Goal: Task Accomplishment & Management: Complete application form

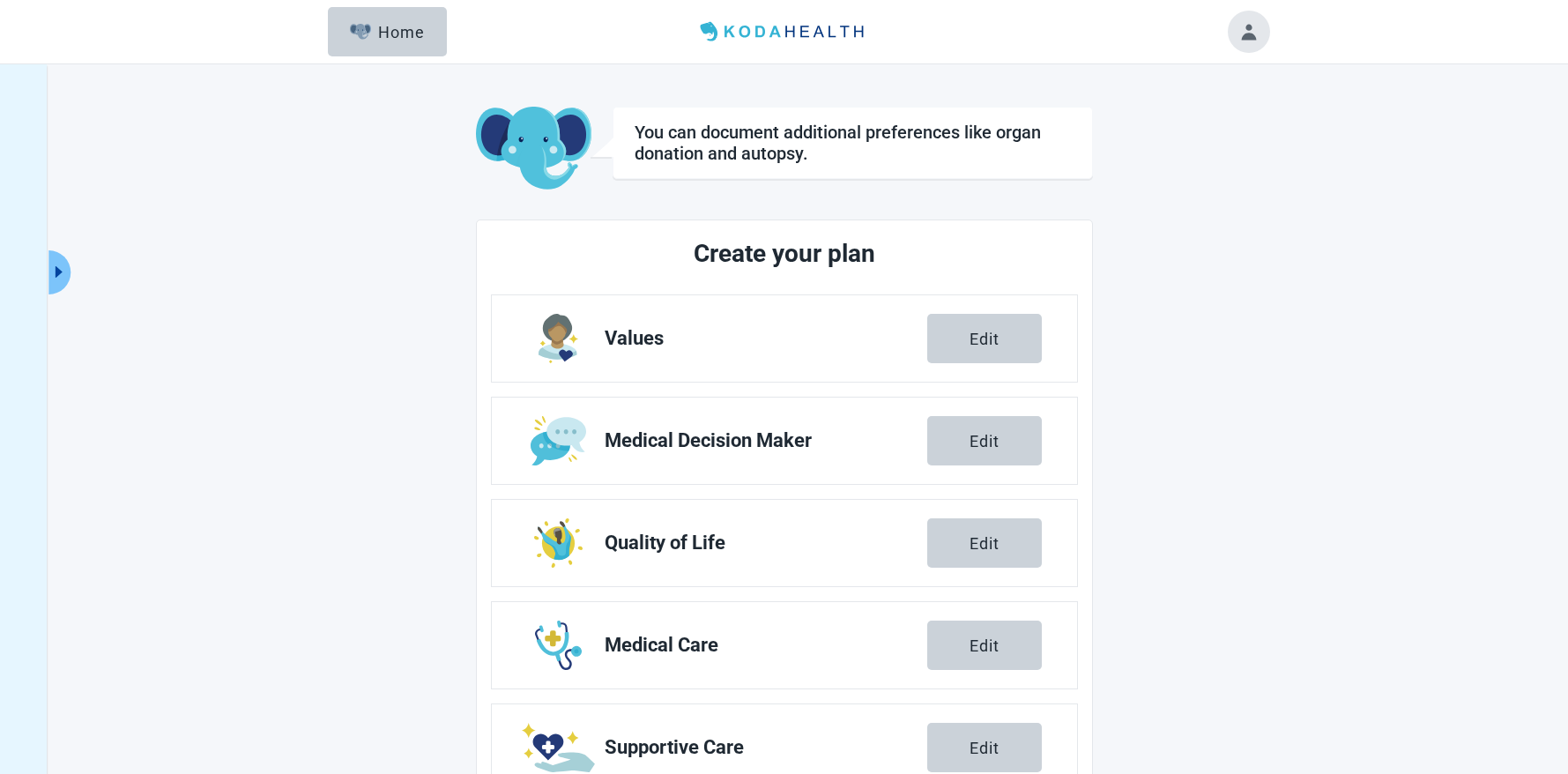
click at [1119, 447] on main "You can document additional preferences like organ donation and autopsy. Create…" at bounding box center [784, 507] width 970 height 802
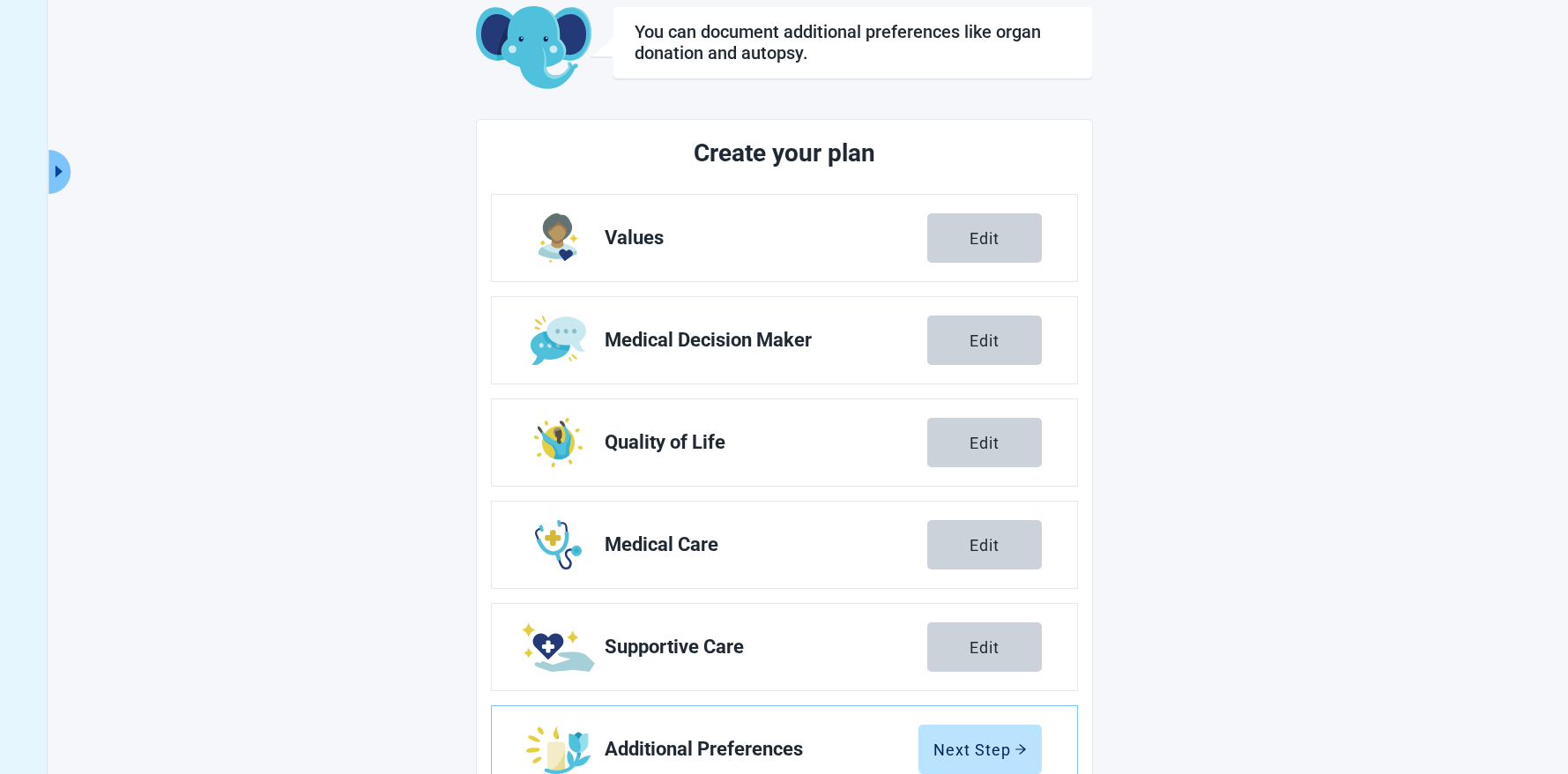
scroll to position [163, 0]
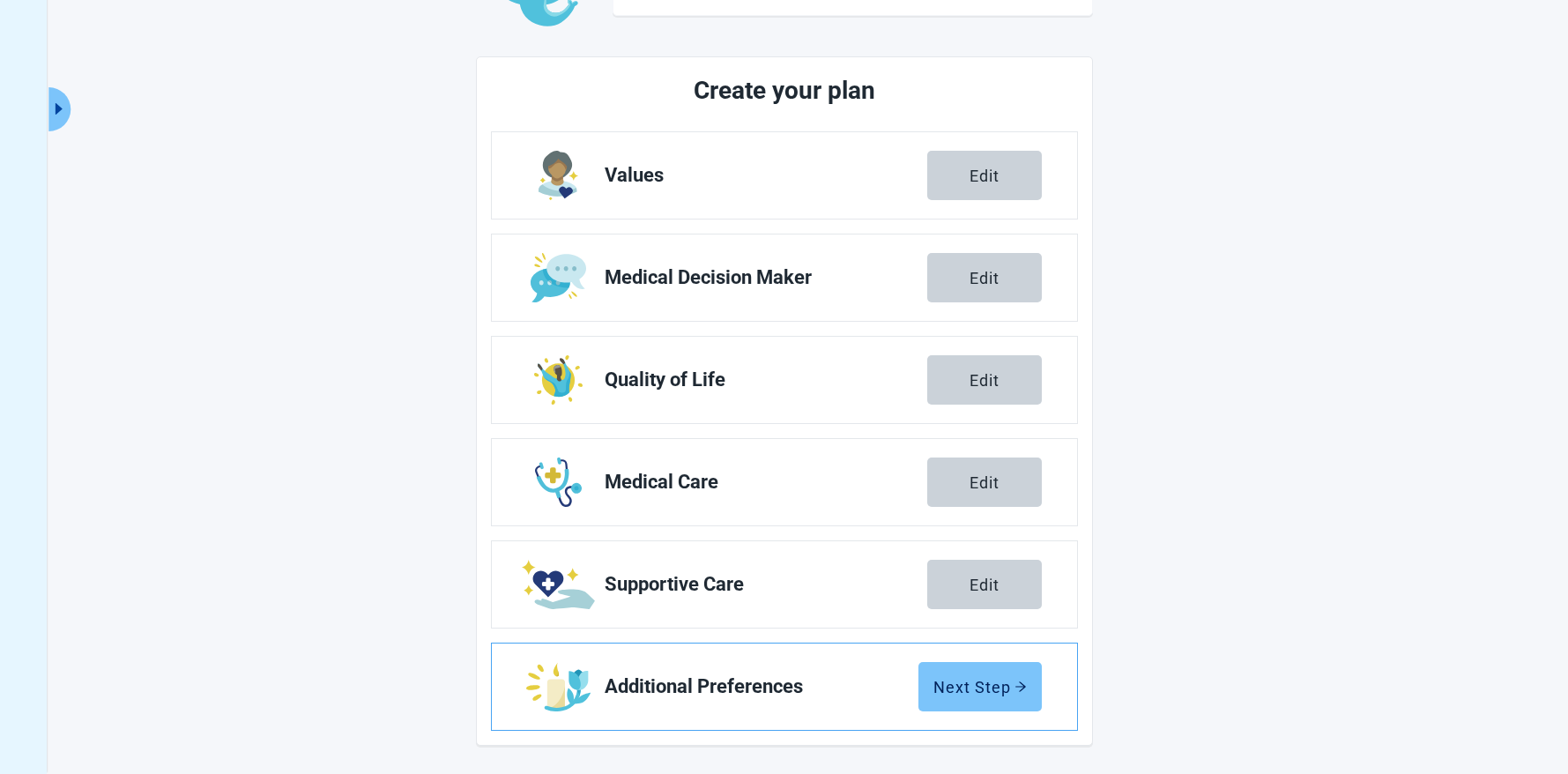
click at [998, 675] on button "Next Step" at bounding box center [980, 686] width 124 height 49
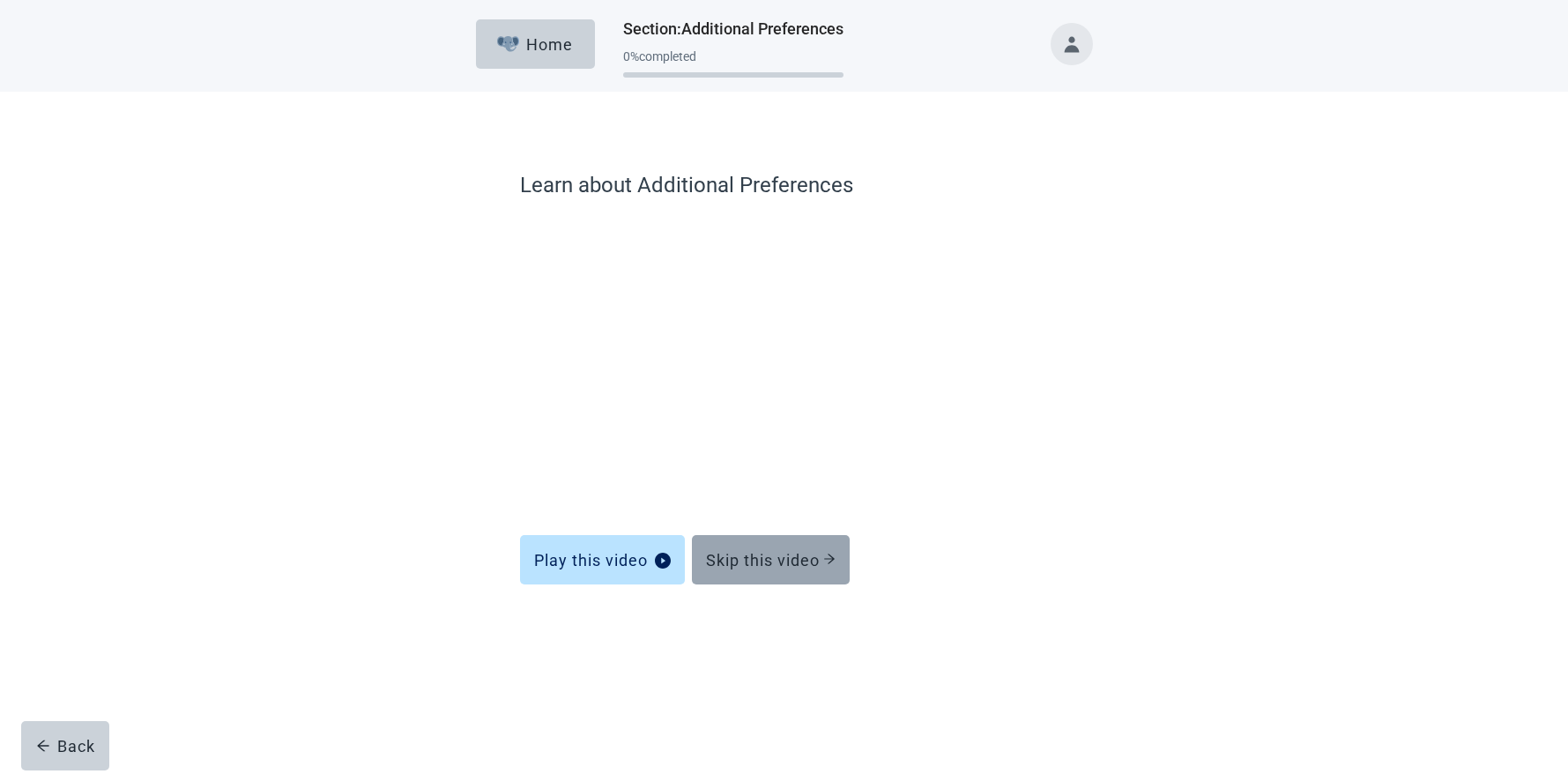
click at [787, 563] on div "Skip this video" at bounding box center [770, 559] width 130 height 17
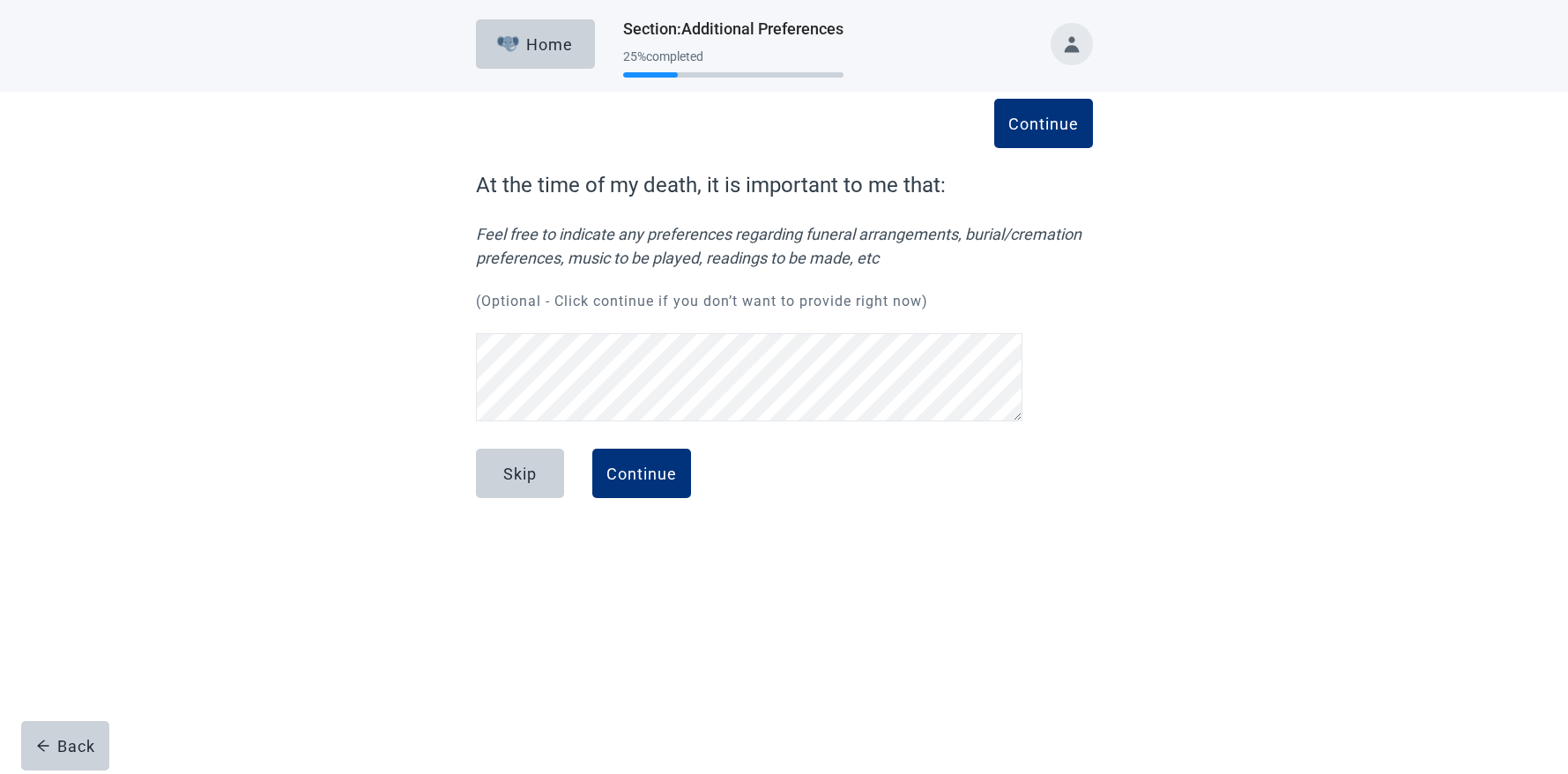
scroll to position [242, 0]
click at [637, 478] on div "Continue" at bounding box center [641, 473] width 71 height 17
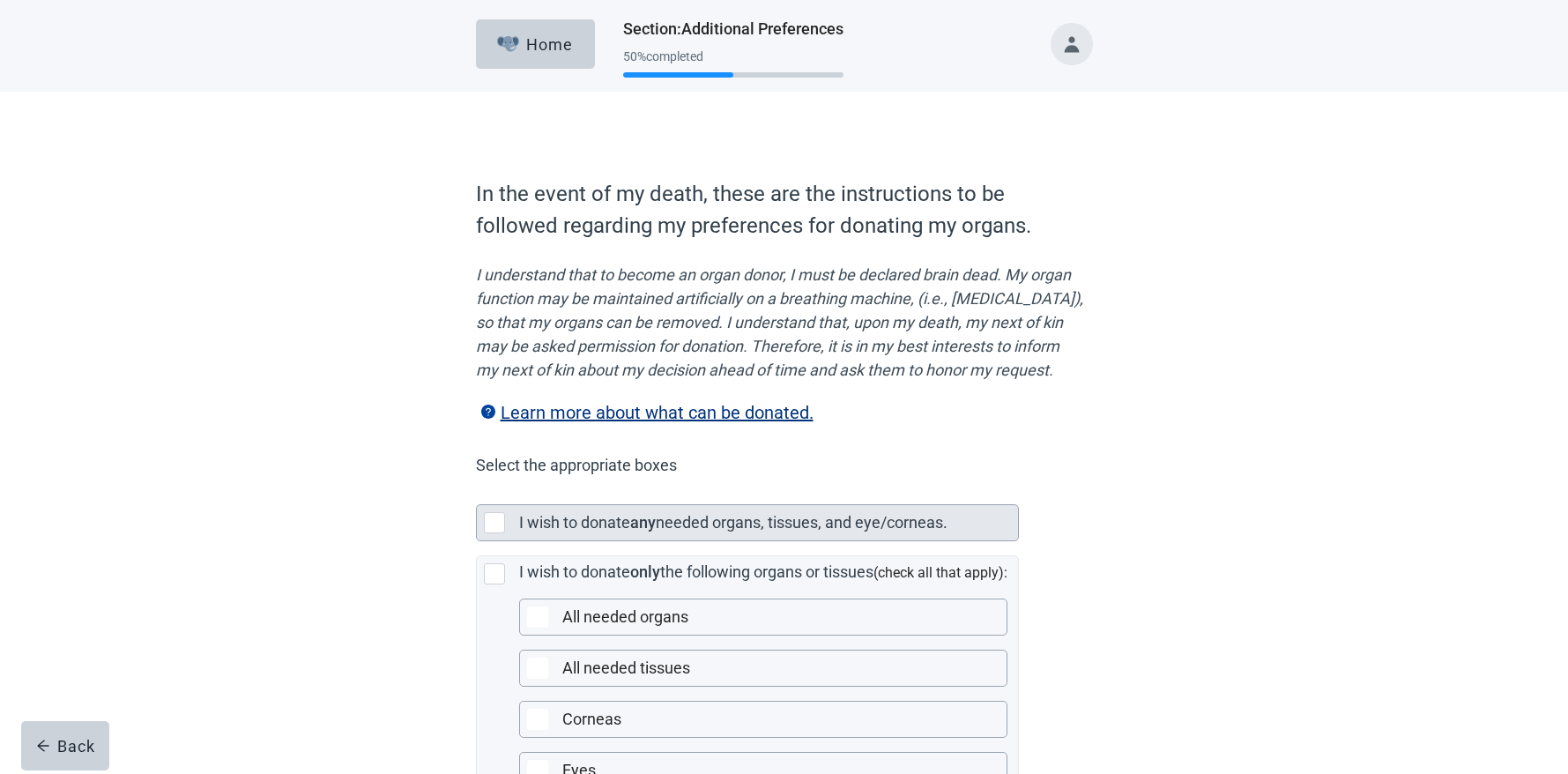
click at [494, 533] on div "Main content" at bounding box center [495, 523] width 21 height 21
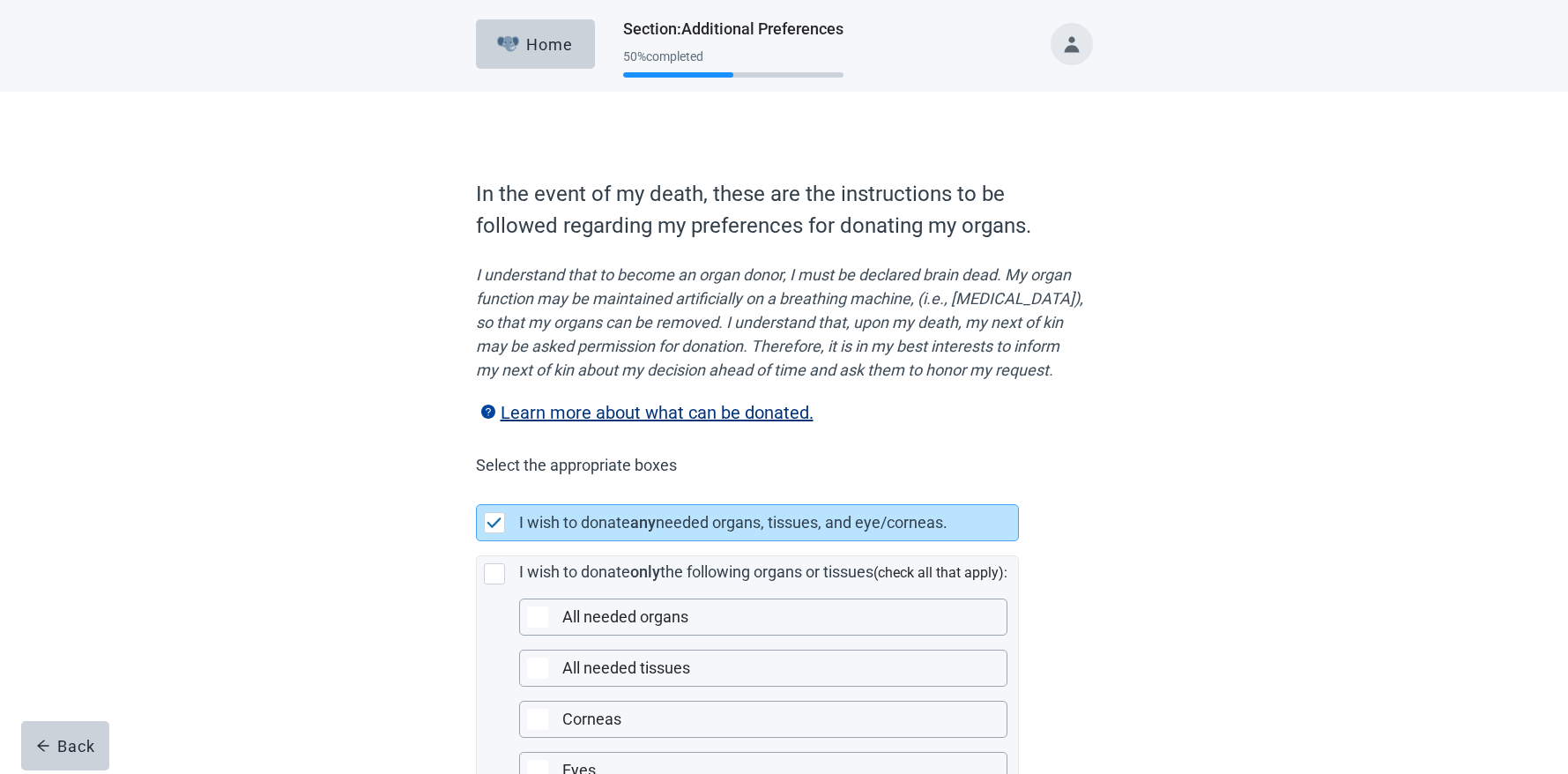
click at [425, 559] on div "In the event of my death, these are the instructions to be followed regarding m…" at bounding box center [785, 594] width 740 height 935
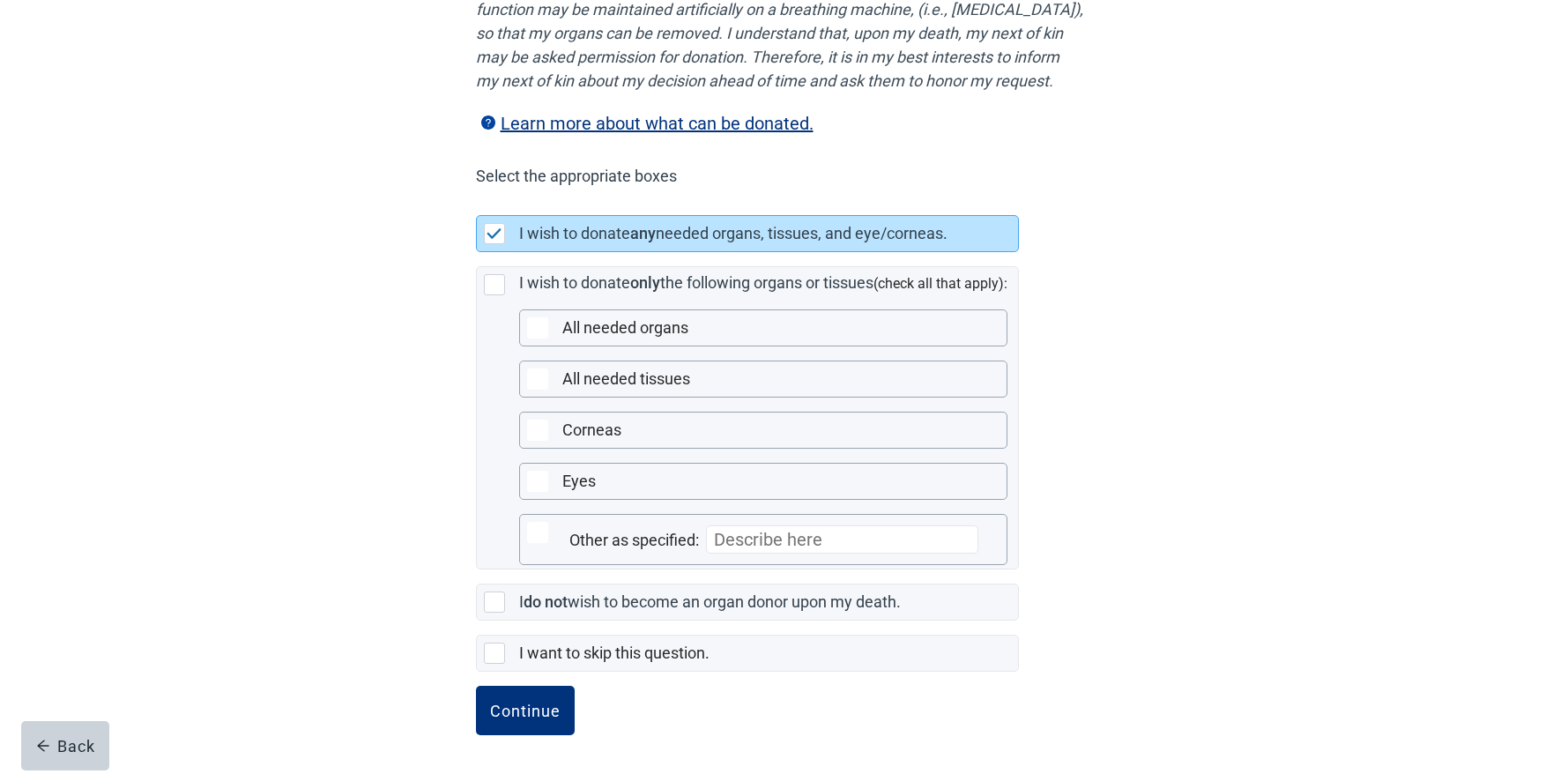
scroll to position [314, 0]
click at [514, 698] on button "Continue" at bounding box center [525, 709] width 99 height 49
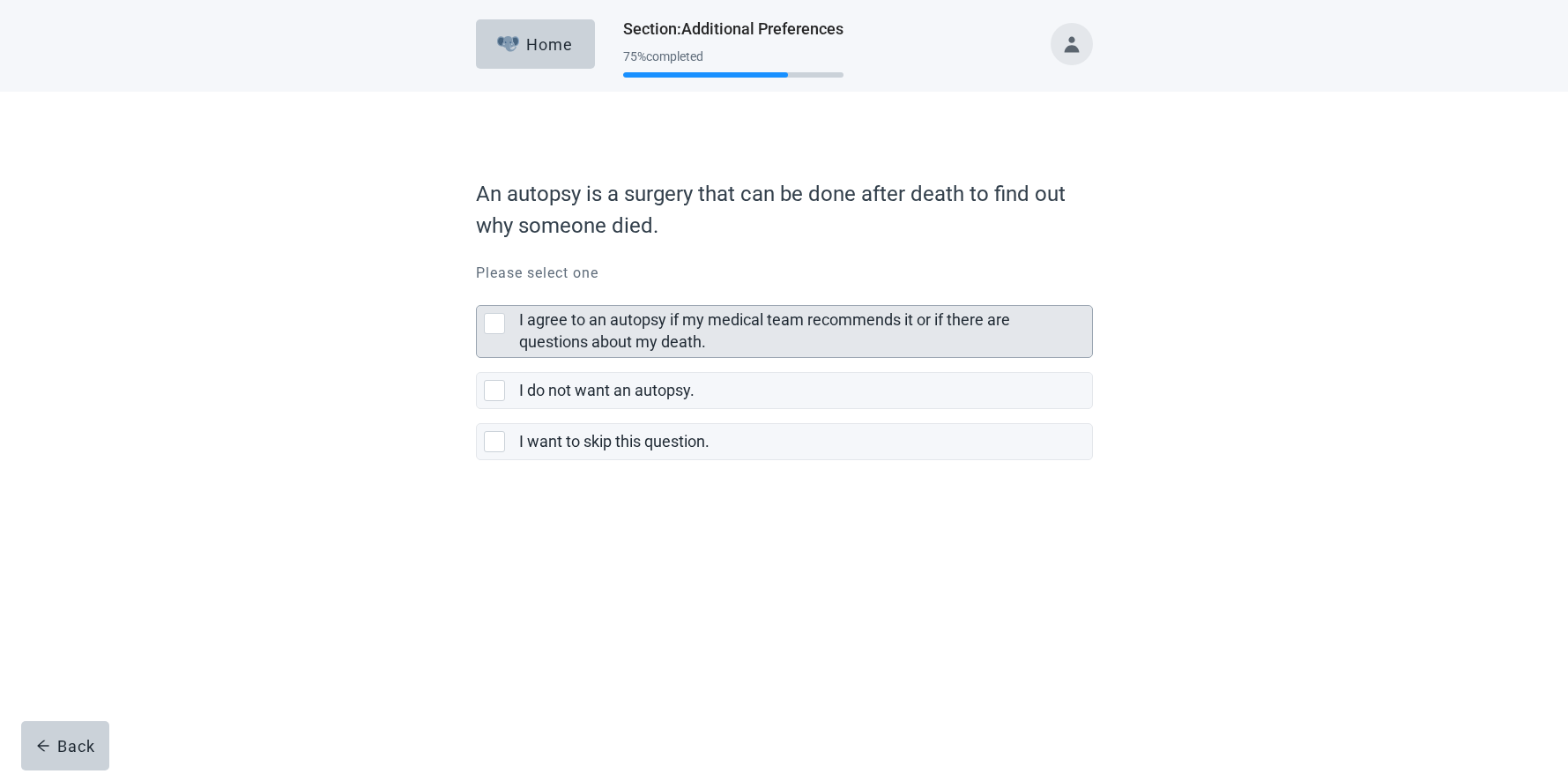
click at [496, 321] on div "I agree to an autopsy if my medical team recommends it or if there are question…" at bounding box center [495, 324] width 21 height 21
click at [477, 292] on input "I agree to an autopsy if my medical team recommends it or if there are question…" at bounding box center [476, 291] width 1 height 1
checkbox input "true"
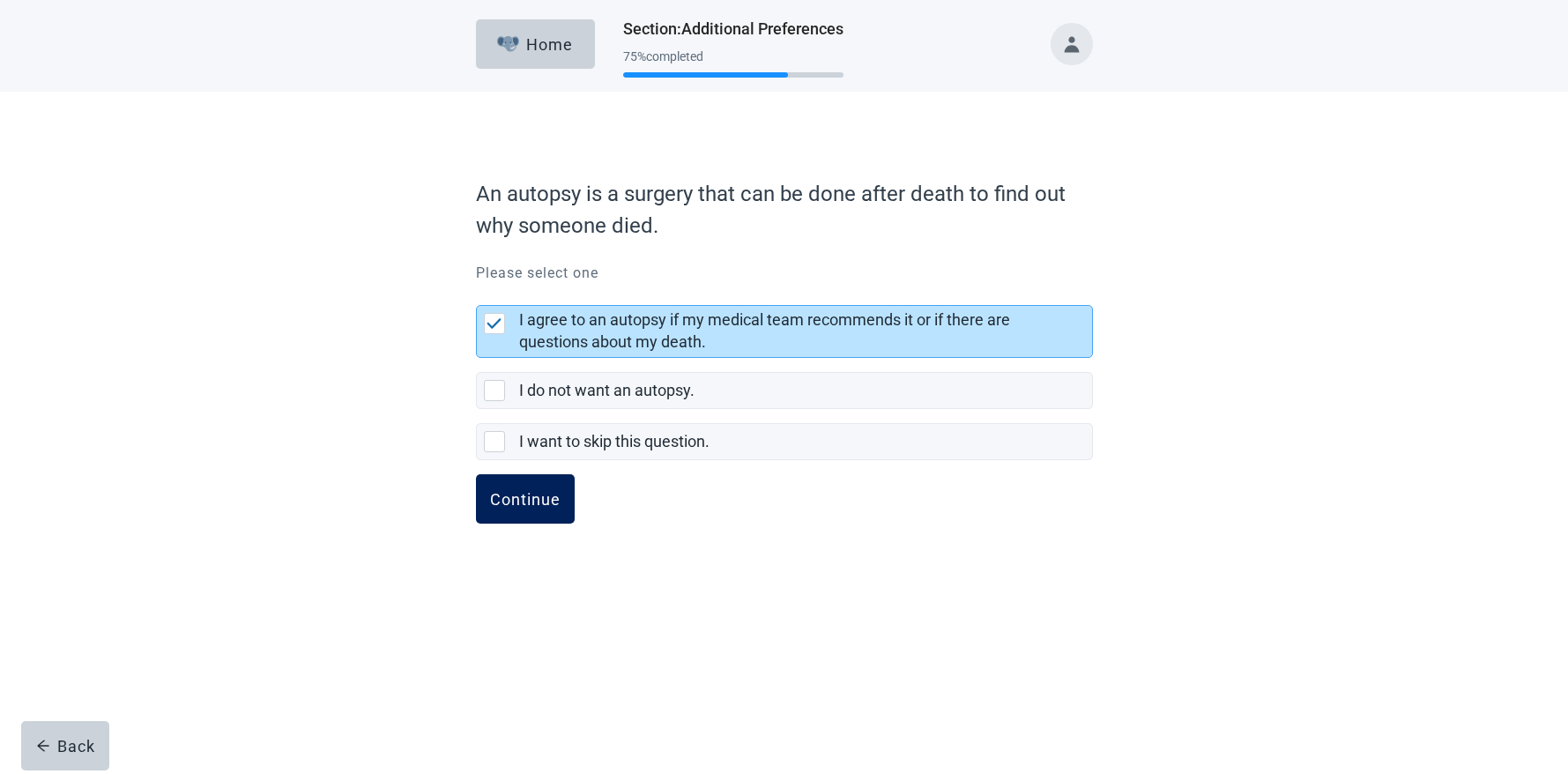
click at [540, 496] on div "Continue" at bounding box center [525, 499] width 71 height 17
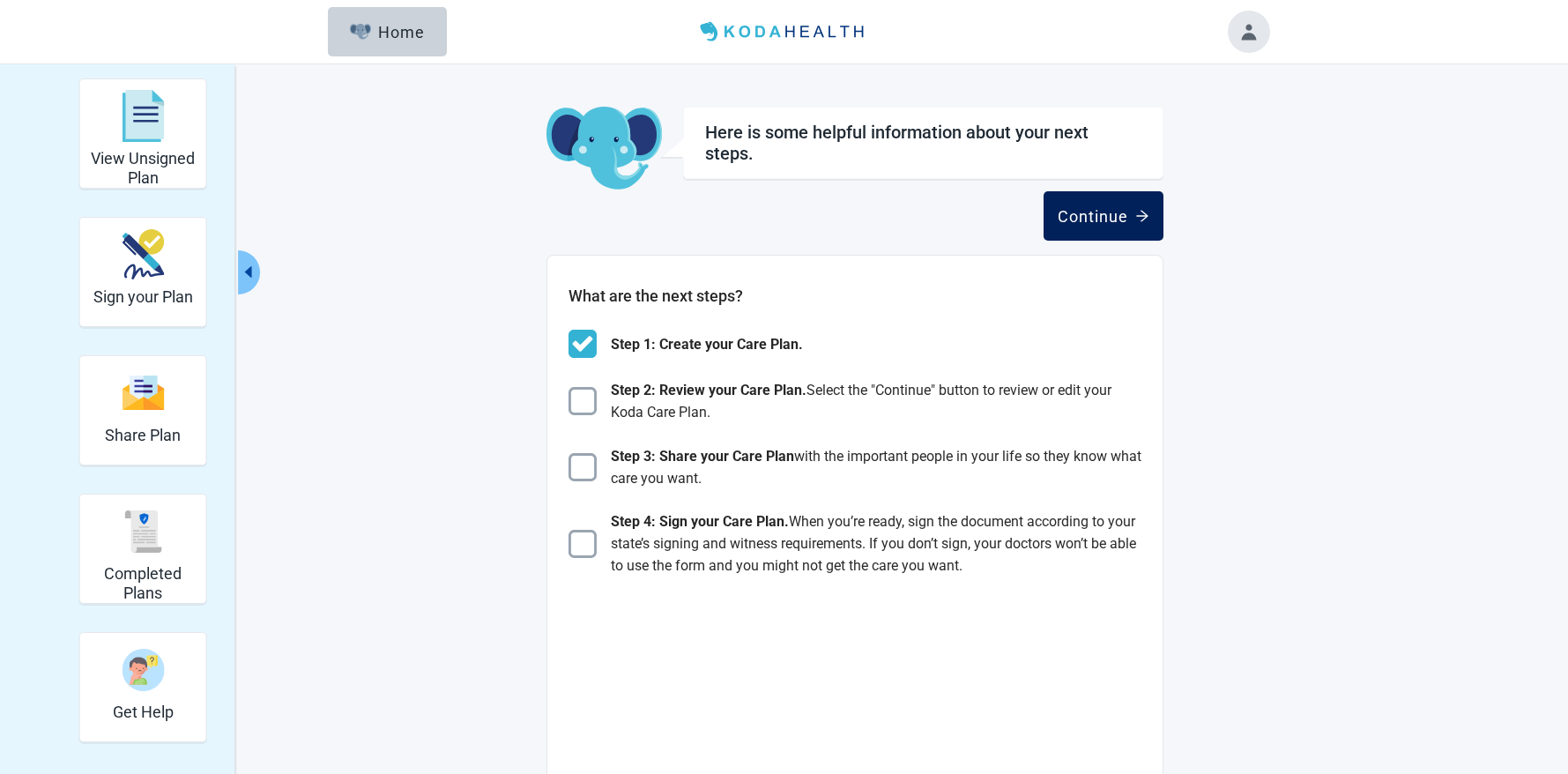
click at [1074, 215] on div "Continue" at bounding box center [1103, 215] width 92 height 17
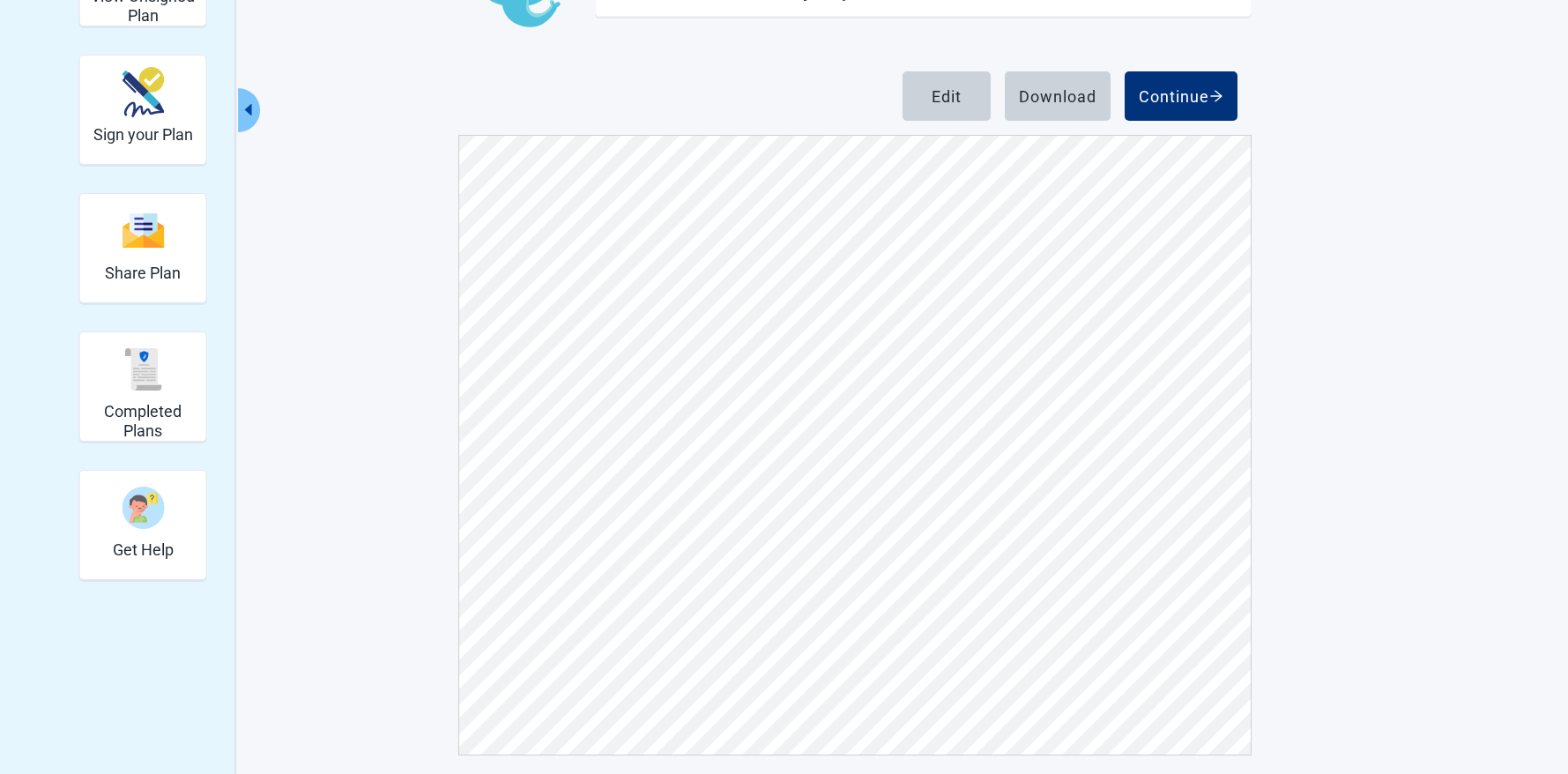
scroll to position [172, 0]
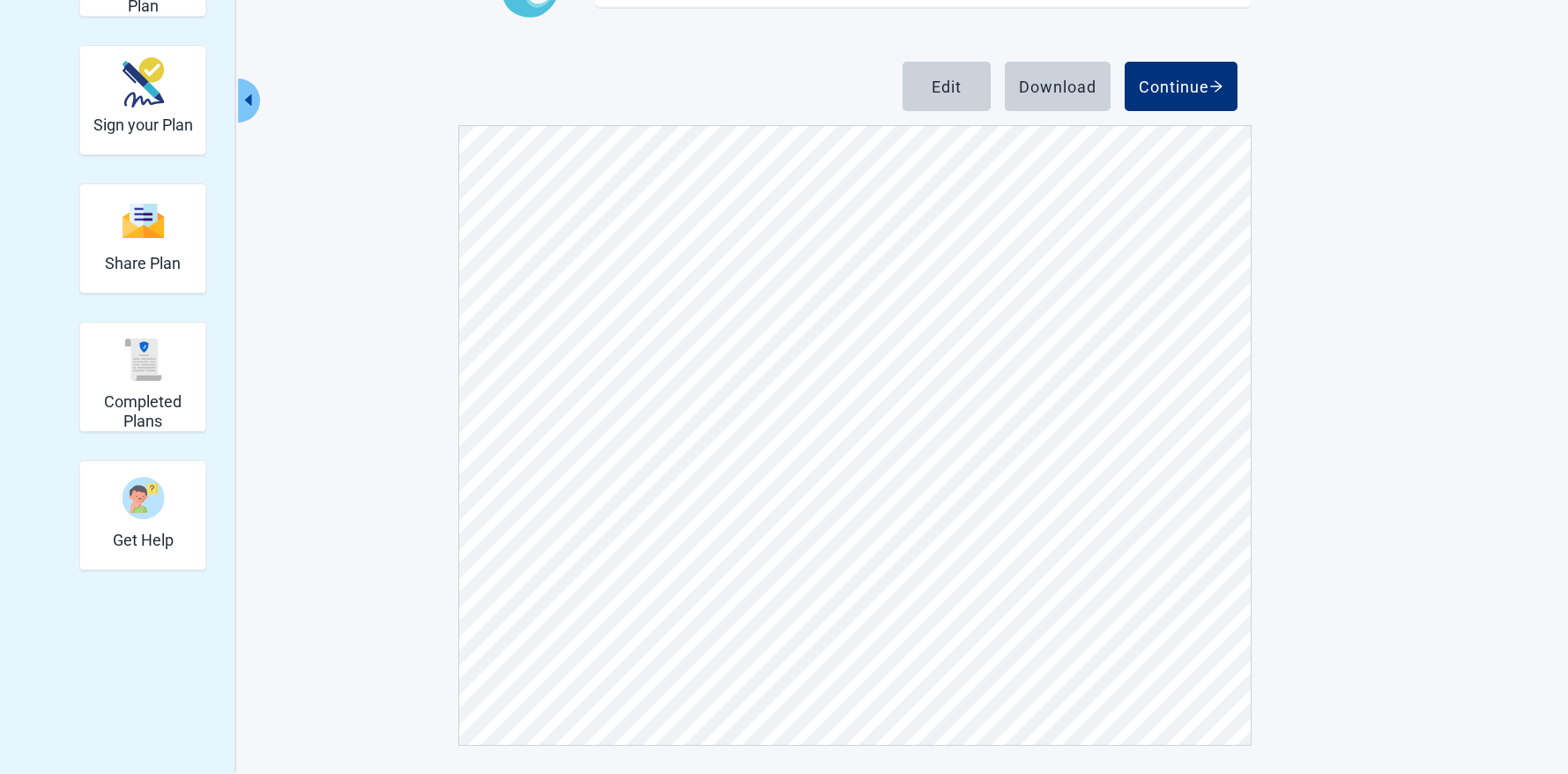
click at [1391, 198] on div "View Unsigned Plan Sign your Plan Share Plan Completed Plans Get Help Below is …" at bounding box center [784, 333] width 1568 height 881
click at [725, 35] on div "Below is a copy of your unsigned plan. Click Edit to update your preferences. C…" at bounding box center [855, 340] width 794 height 811
click at [1294, 730] on div "View Unsigned Plan Sign your Plan Share Plan Completed Plans Get Help Below is …" at bounding box center [784, 333] width 1568 height 881
click at [1202, 85] on div "Continue" at bounding box center [1181, 86] width 85 height 17
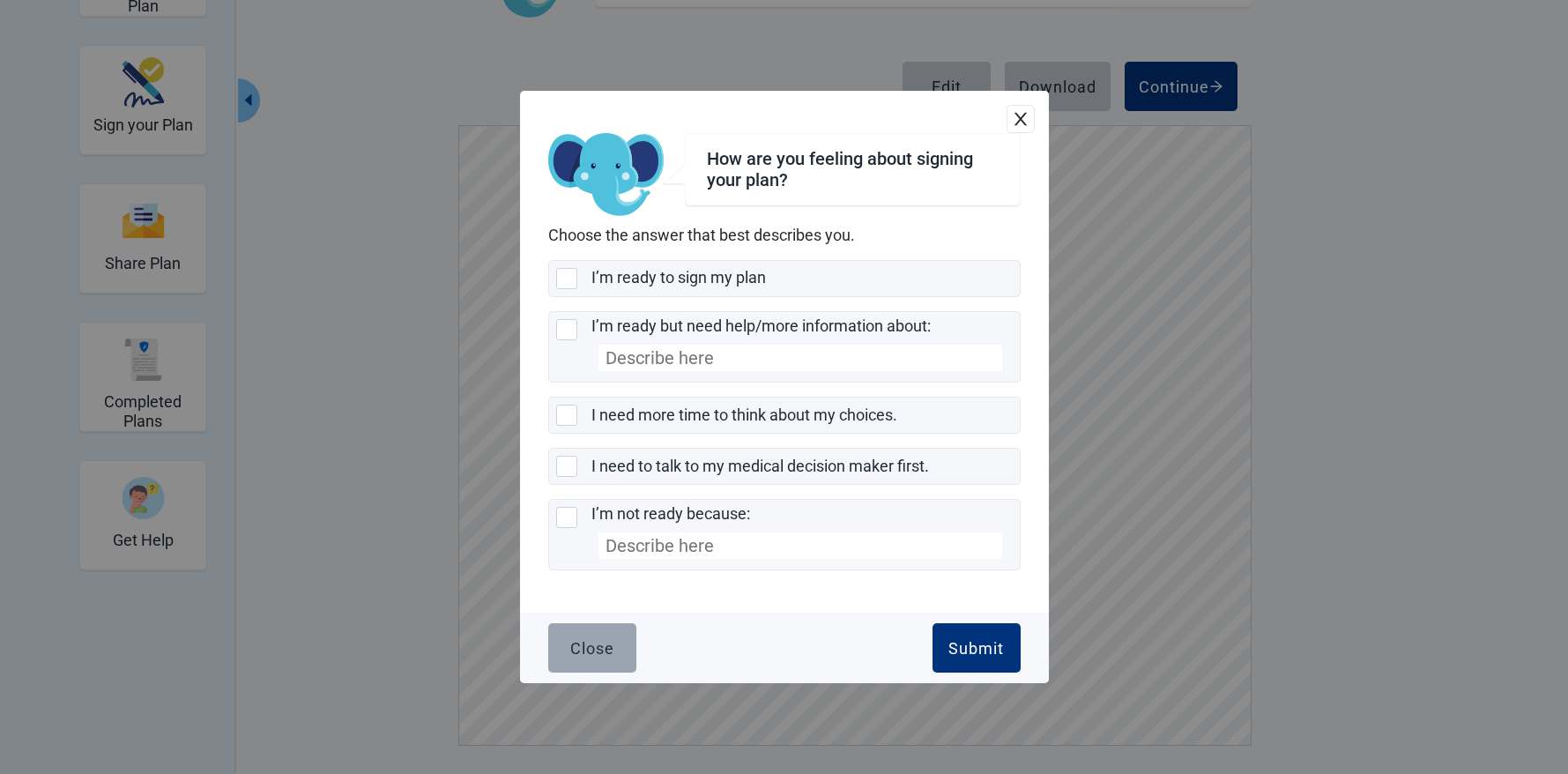
click at [601, 640] on div "Close" at bounding box center [593, 647] width 44 height 17
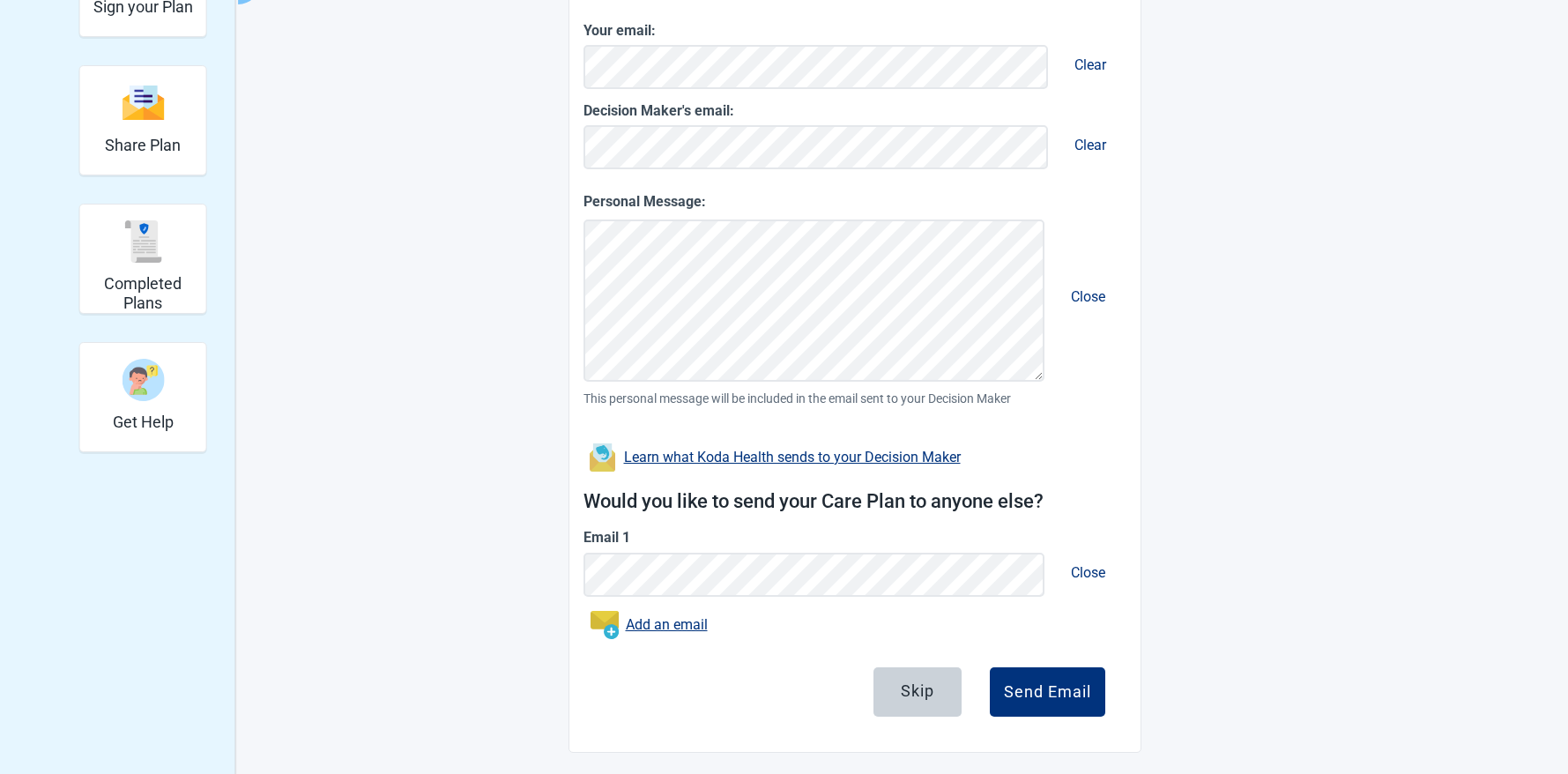
scroll to position [296, 0]
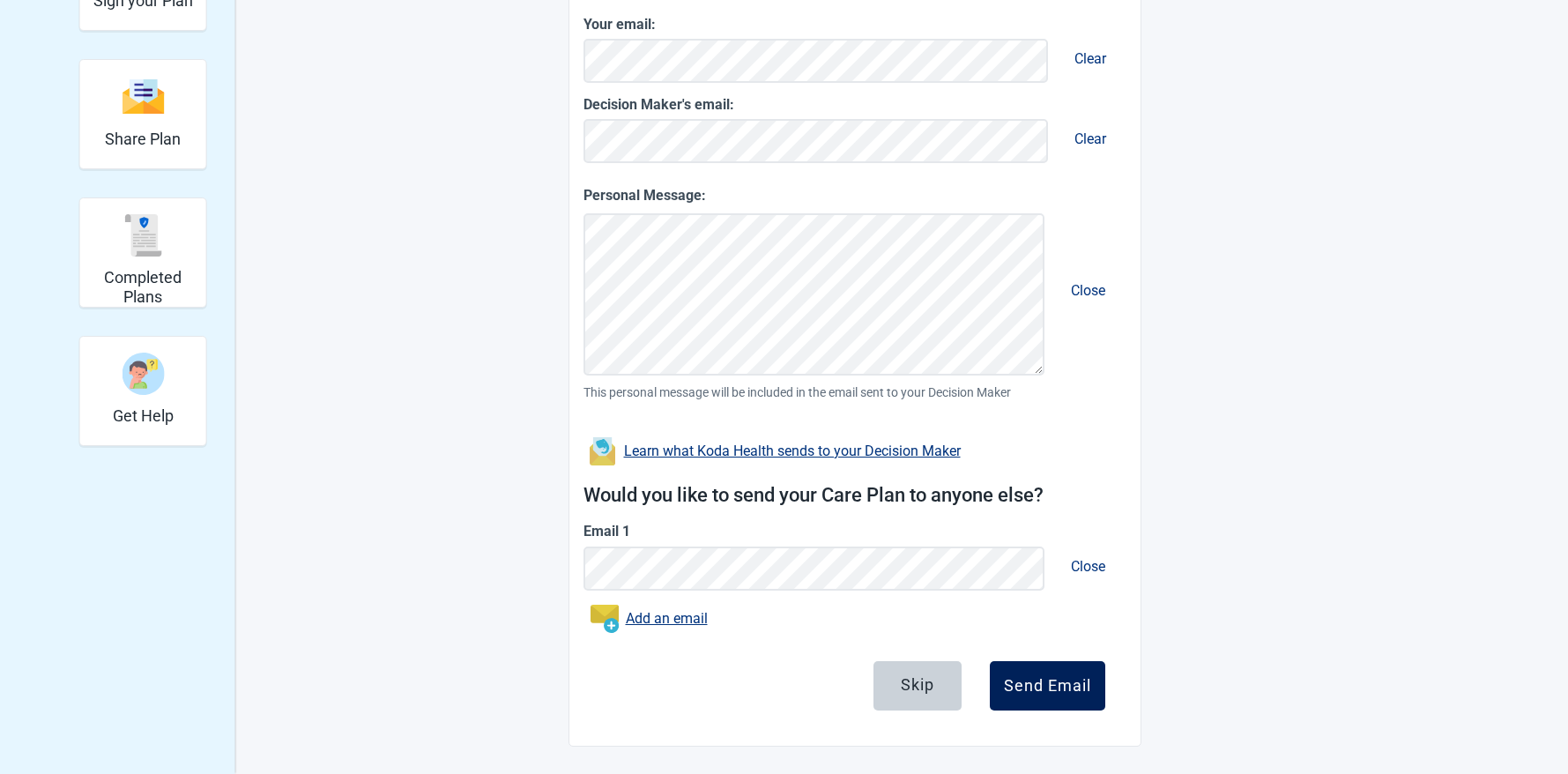
click at [1049, 680] on div "Send Email" at bounding box center [1047, 685] width 87 height 17
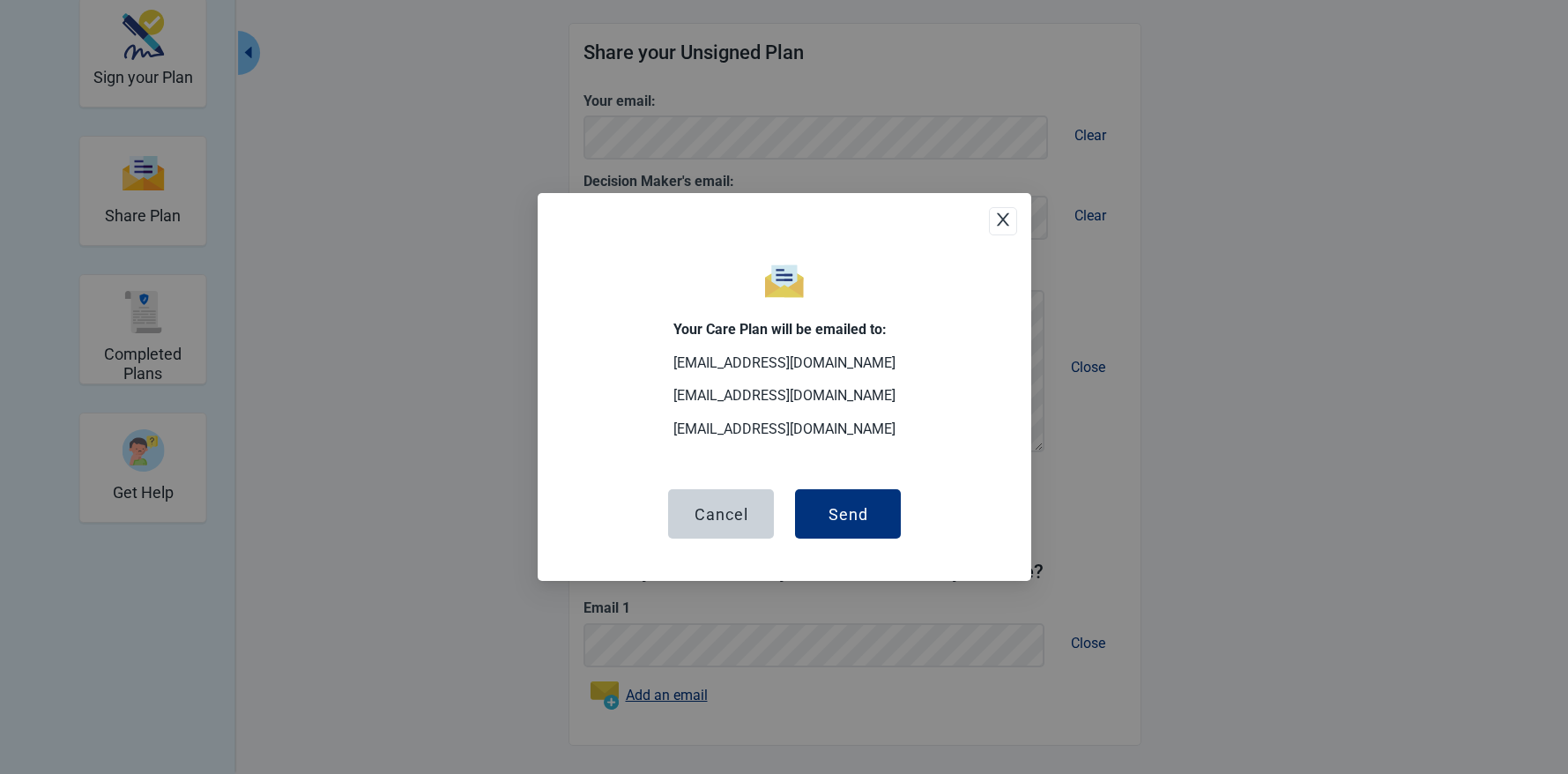
scroll to position [218, 0]
click at [860, 517] on div "Send" at bounding box center [847, 513] width 40 height 17
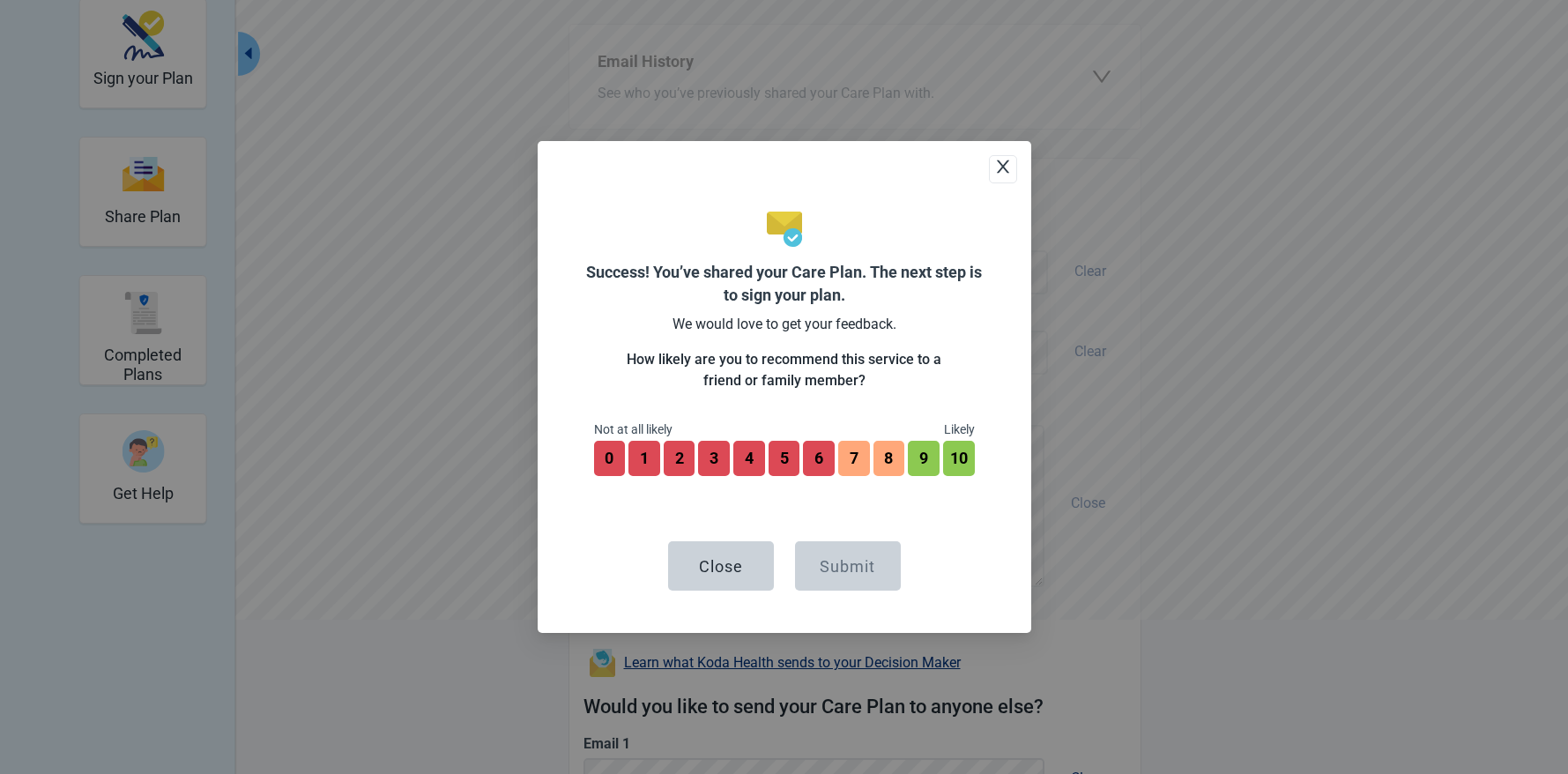
scroll to position [354, 0]
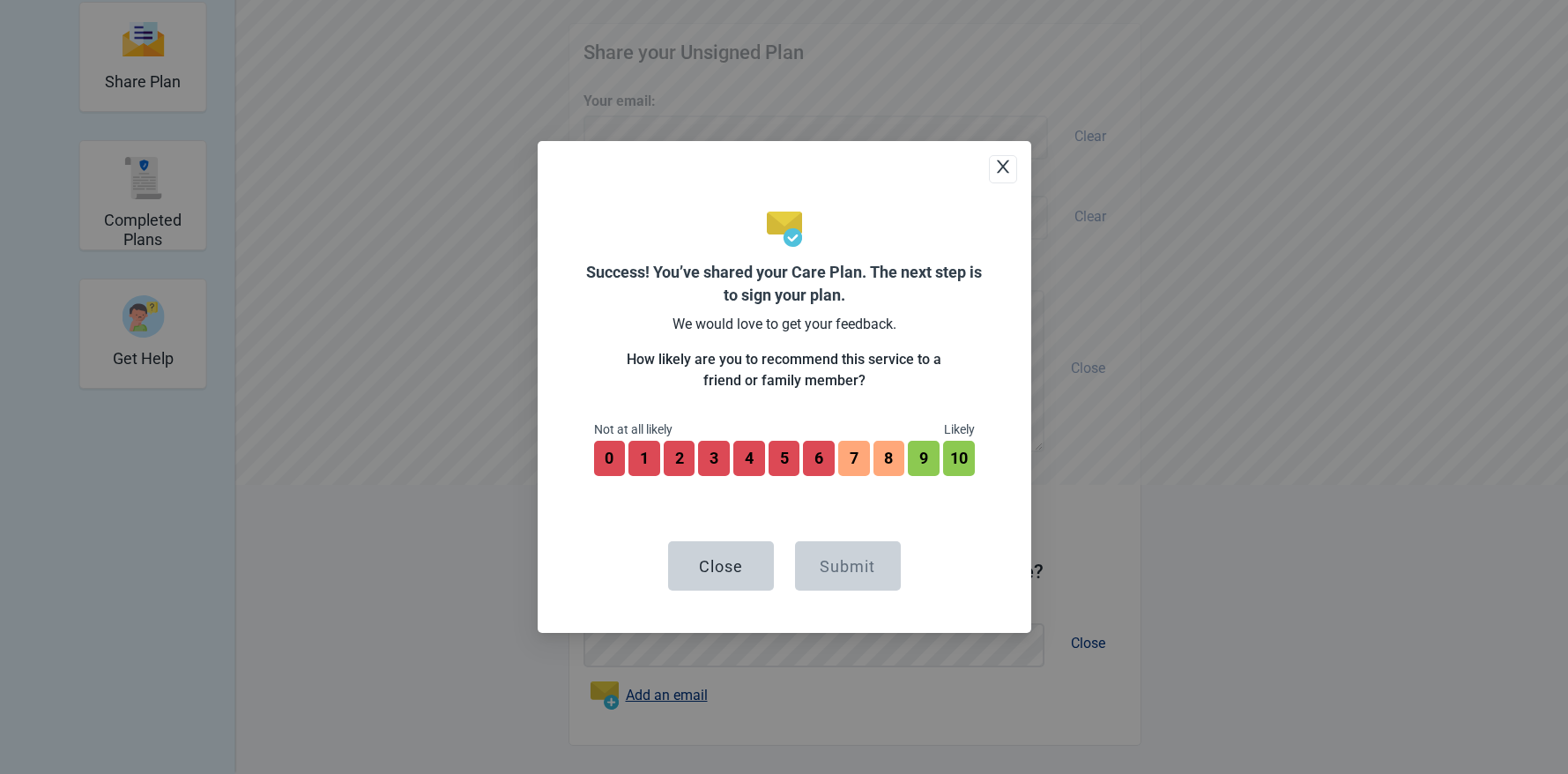
click at [944, 527] on div "Close Submit" at bounding box center [785, 543] width 381 height 94
click at [966, 454] on button "10" at bounding box center [959, 458] width 35 height 39
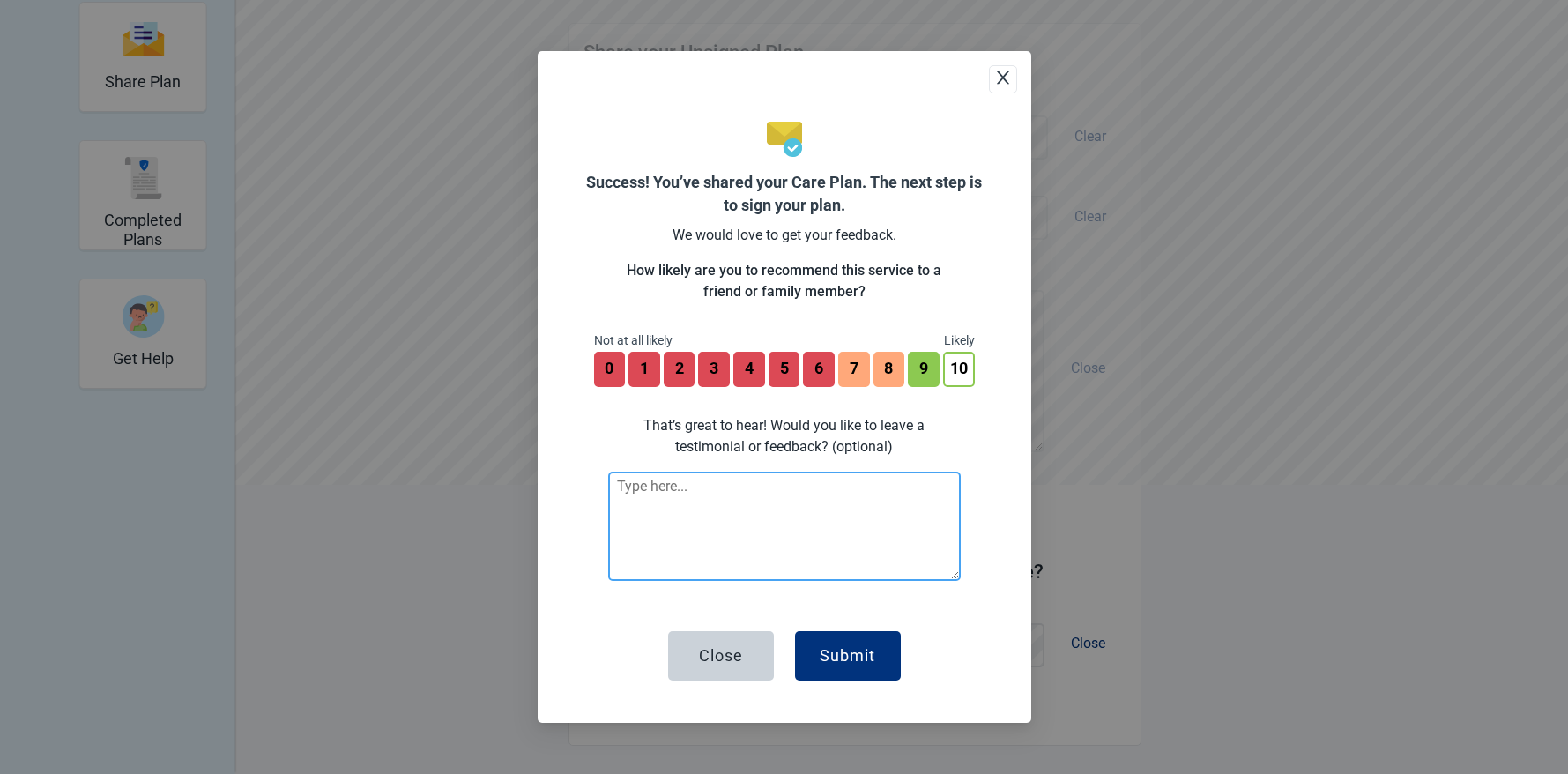
click at [738, 488] on textarea at bounding box center [784, 526] width 353 height 109
type textarea "Very helpful!"
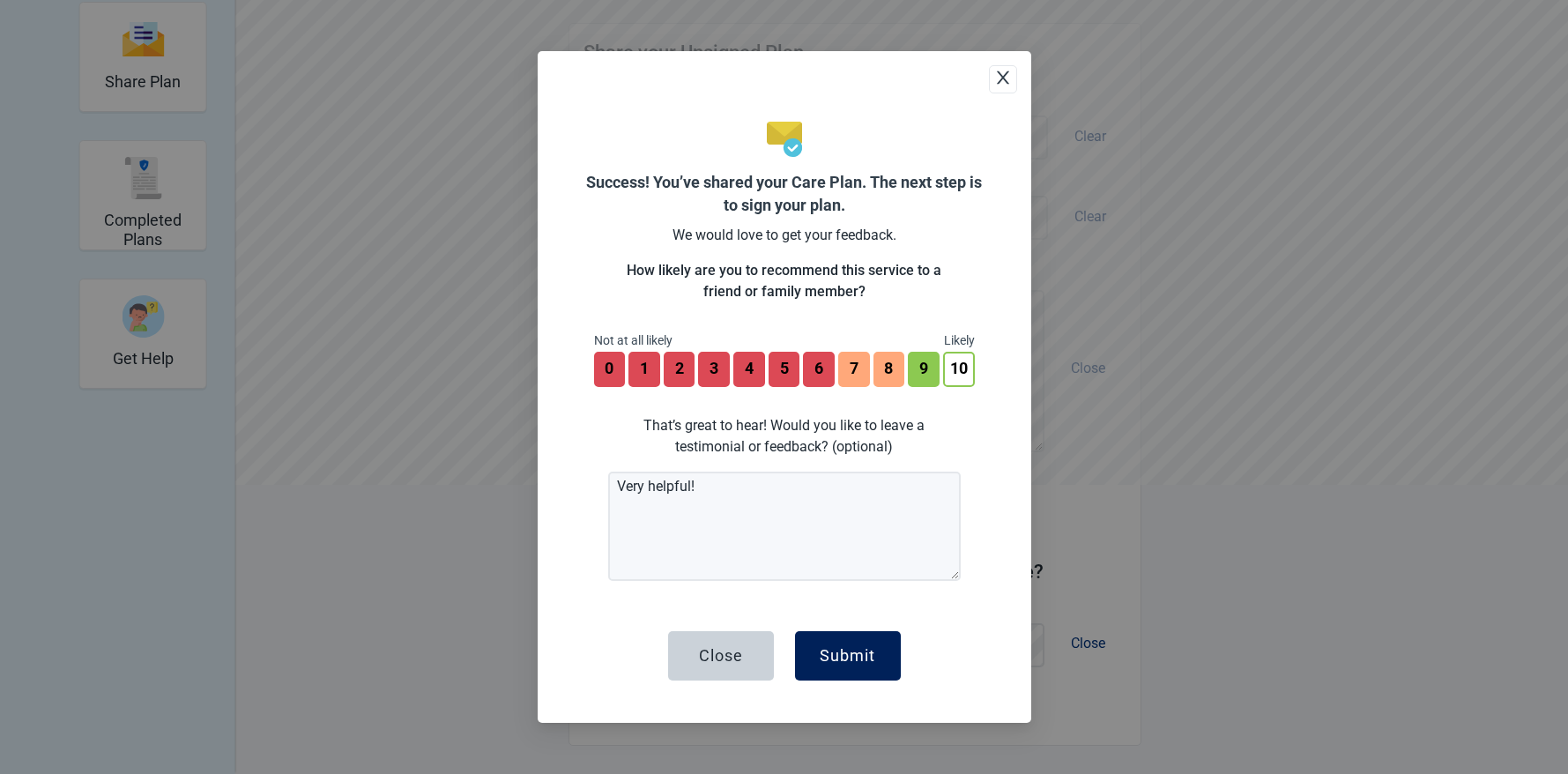
click at [857, 658] on div "Submit" at bounding box center [847, 655] width 55 height 17
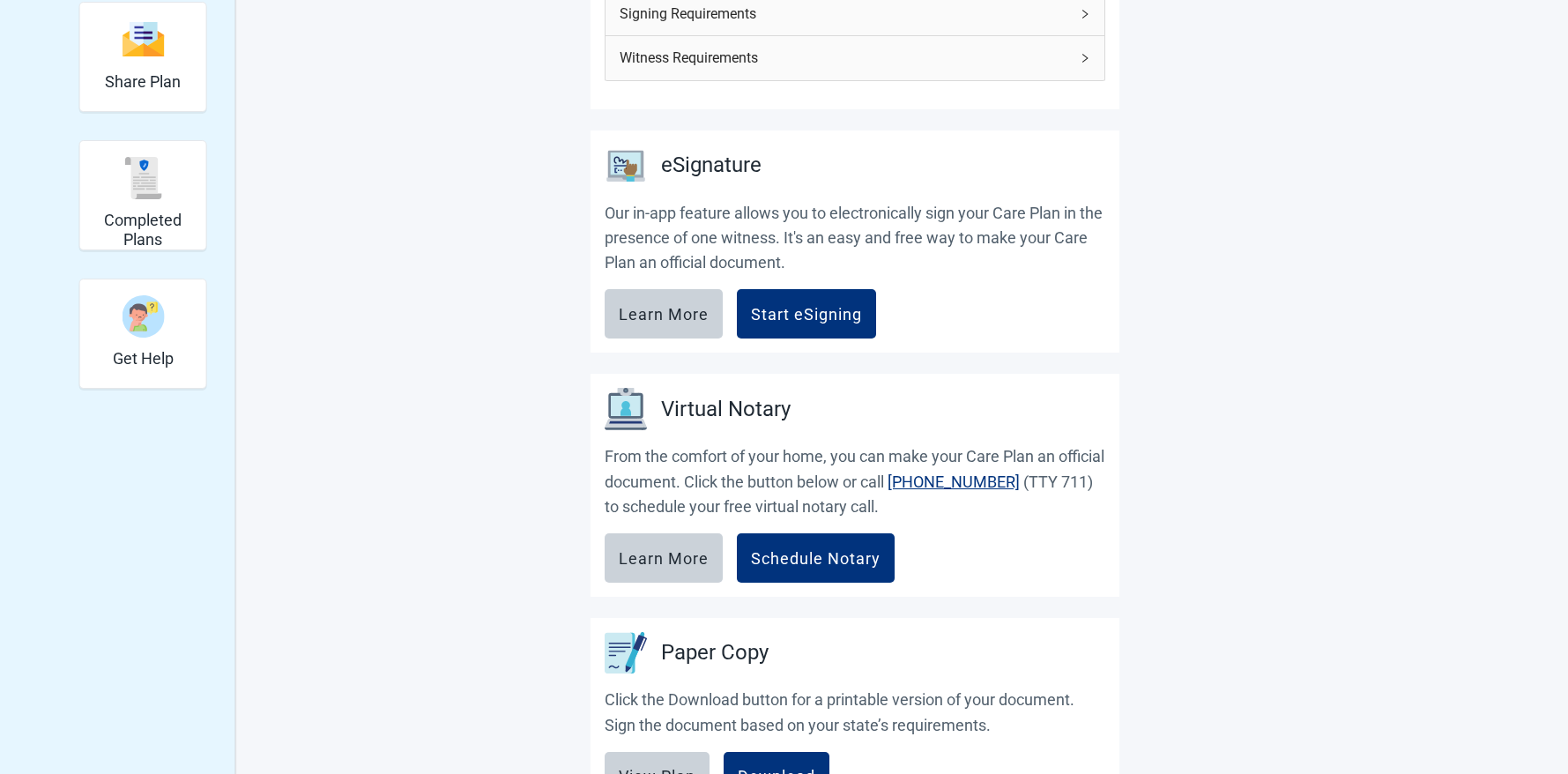
click at [514, 50] on main "It's important to sign your Advance Medical Care Plan. Read the information bel…" at bounding box center [855, 365] width 828 height 1223
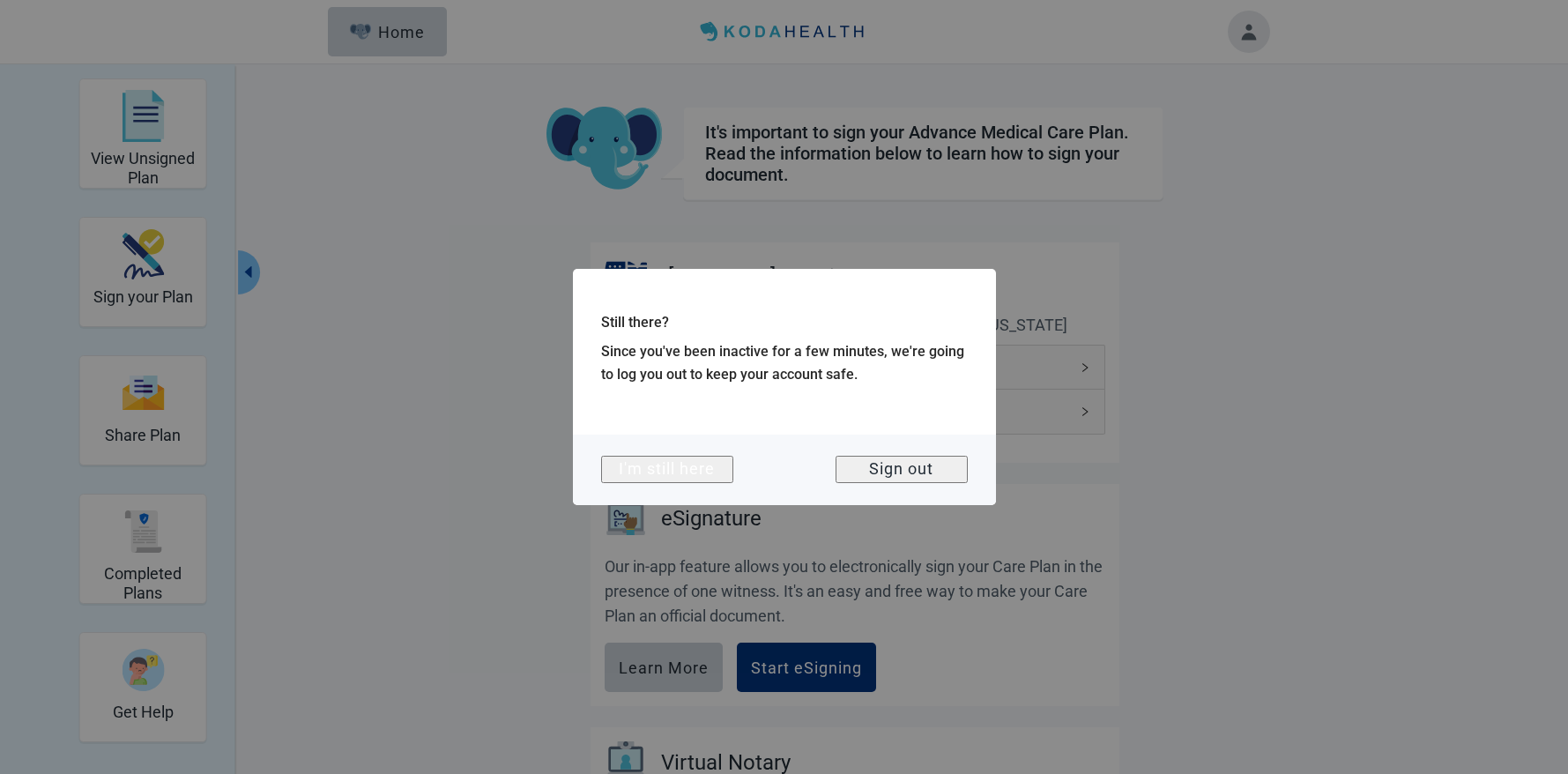
click at [672, 464] on div "I'm still here" at bounding box center [666, 469] width 96 height 17
